Goal: Navigation & Orientation: Find specific page/section

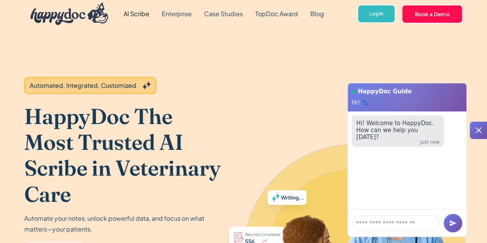
click at [481, 125] on div at bounding box center [478, 130] width 17 height 17
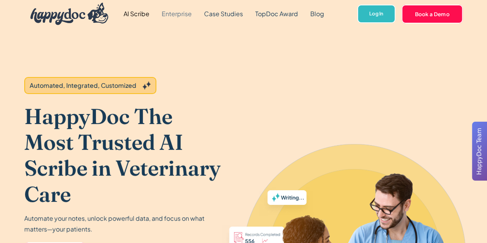
click at [186, 15] on link "Enterprise" at bounding box center [177, 14] width 42 height 28
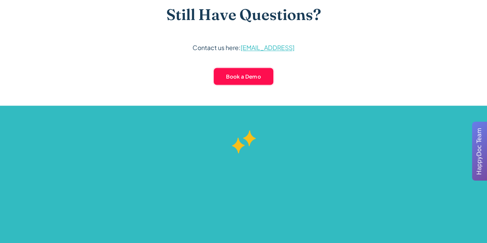
scroll to position [2117, 0]
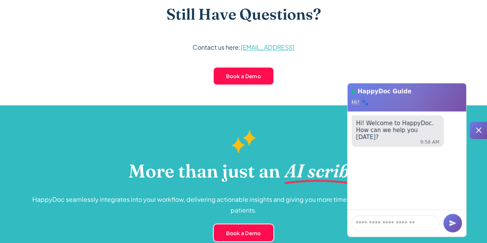
click at [475, 127] on icon at bounding box center [478, 130] width 9 height 9
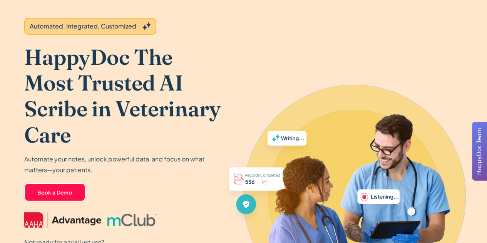
scroll to position [0, 0]
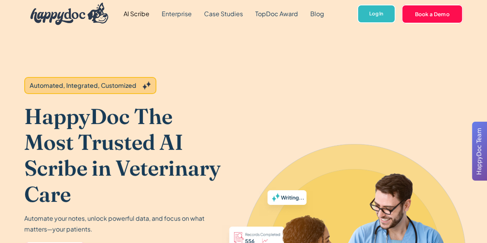
click at [102, 14] on img "home" at bounding box center [69, 14] width 78 height 22
